Goal: Transaction & Acquisition: Book appointment/travel/reservation

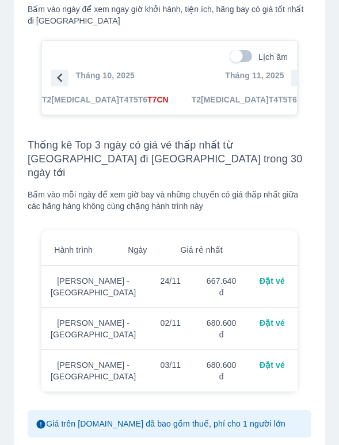
scroll to position [856, 0]
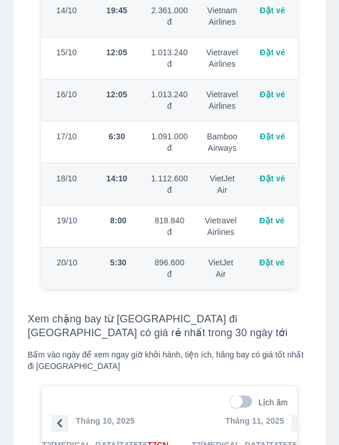
click at [256, 312] on h3 "Xem chặng bay từ [GEOGRAPHIC_DATA] đi [GEOGRAPHIC_DATA] có giá rẻ nhất trong 30…" at bounding box center [170, 326] width 284 height 28
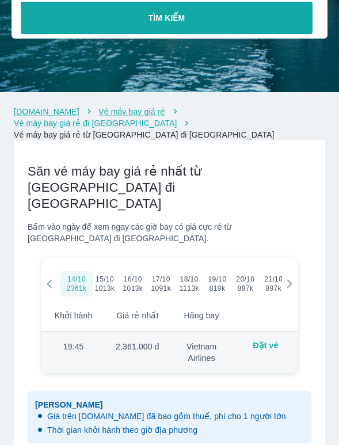
scroll to position [50, 0]
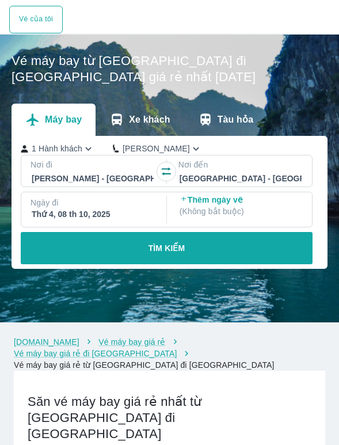
click at [88, 220] on div "Thứ 4, 08 th 10, 2025" at bounding box center [93, 215] width 122 height 12
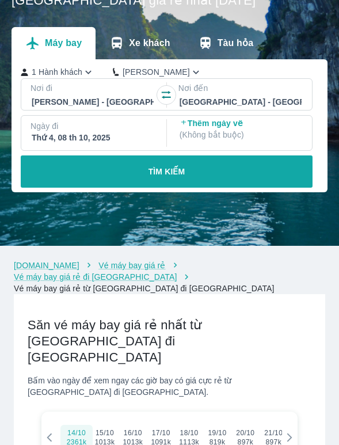
scroll to position [165, 0]
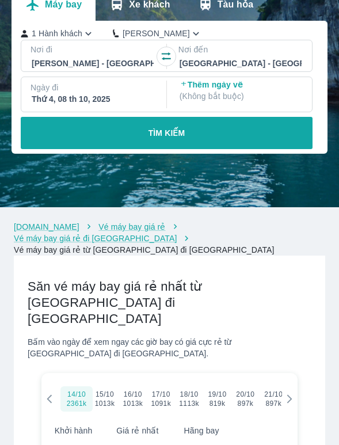
click at [46, 105] on div "Thứ 4, 08 th 10, 2025" at bounding box center [93, 99] width 122 height 12
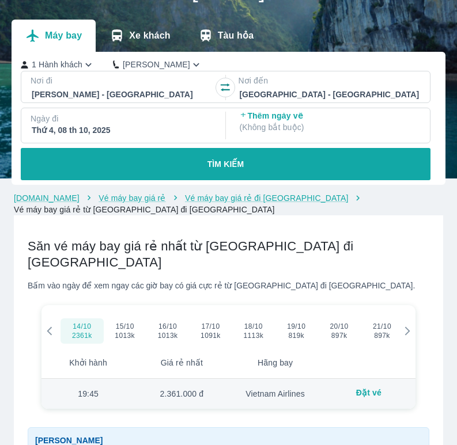
scroll to position [113, 0]
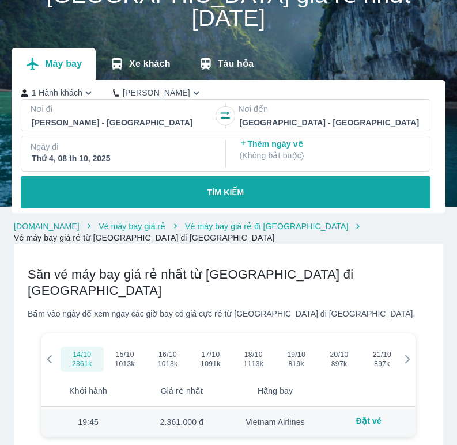
drag, startPoint x: 115, startPoint y: 93, endPoint x: 112, endPoint y: 99, distance: 6.2
click at [117, 137] on div "Ngày đi Thứ 4, 08 th 10, 2025" at bounding box center [121, 154] width 201 height 35
click at [88, 153] on div "Thứ 4, 08 th 10, 2025" at bounding box center [122, 159] width 180 height 12
click at [139, 58] on p "Xe khách" at bounding box center [149, 64] width 41 height 12
click at [50, 48] on button "Máy bay" at bounding box center [54, 64] width 84 height 32
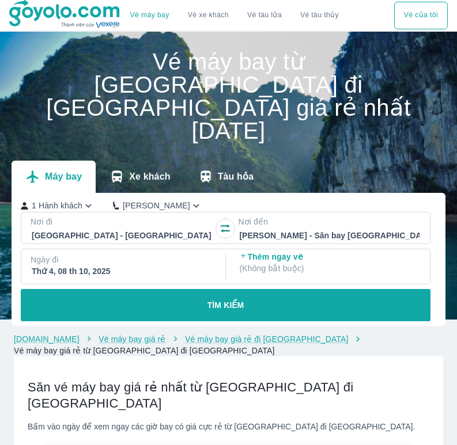
scroll to position [113, 0]
